Goal: Navigation & Orientation: Find specific page/section

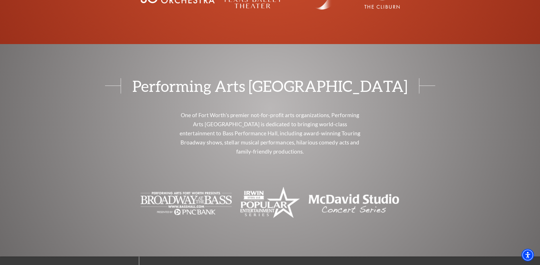
scroll to position [1968, 0]
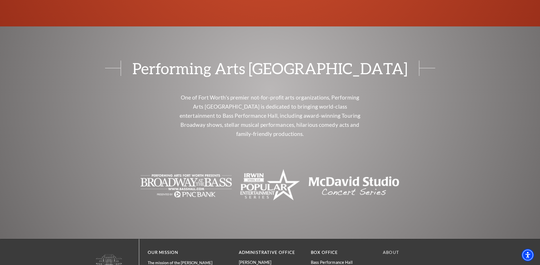
click at [392, 250] on link "About" at bounding box center [391, 252] width 16 height 5
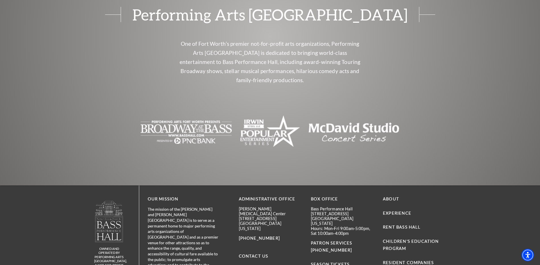
scroll to position [1389, 0]
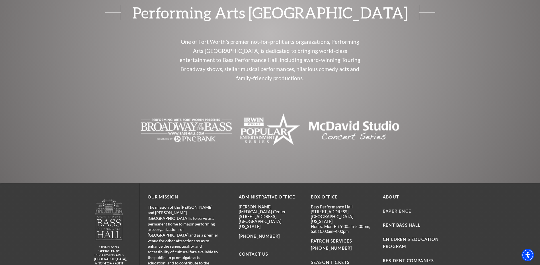
click at [388, 209] on link "Experience" at bounding box center [397, 211] width 28 height 5
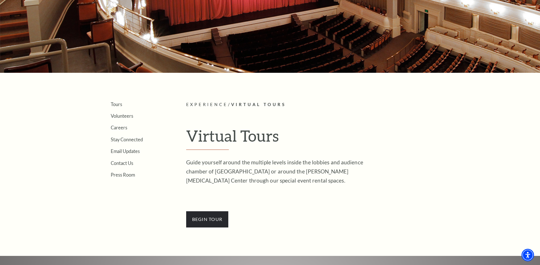
scroll to position [85, 0]
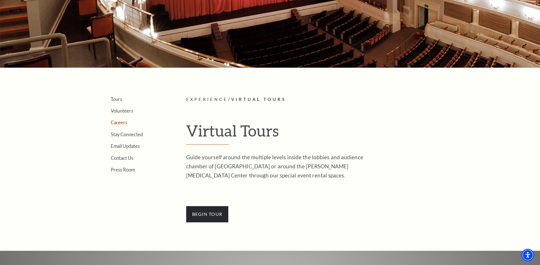
click at [118, 121] on link "Careers" at bounding box center [119, 122] width 17 height 5
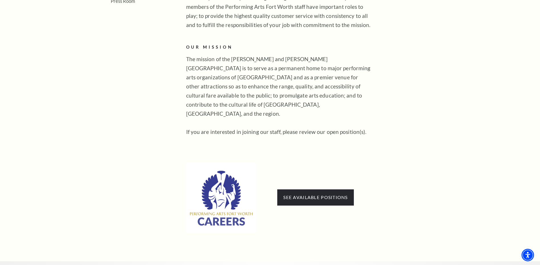
scroll to position [256, 0]
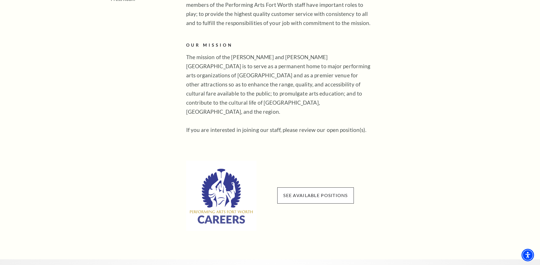
click at [317, 188] on span "See available positions" at bounding box center [315, 196] width 76 height 16
click at [316, 193] on link "See available positions" at bounding box center [315, 195] width 64 height 5
